Goal: Communication & Community: Ask a question

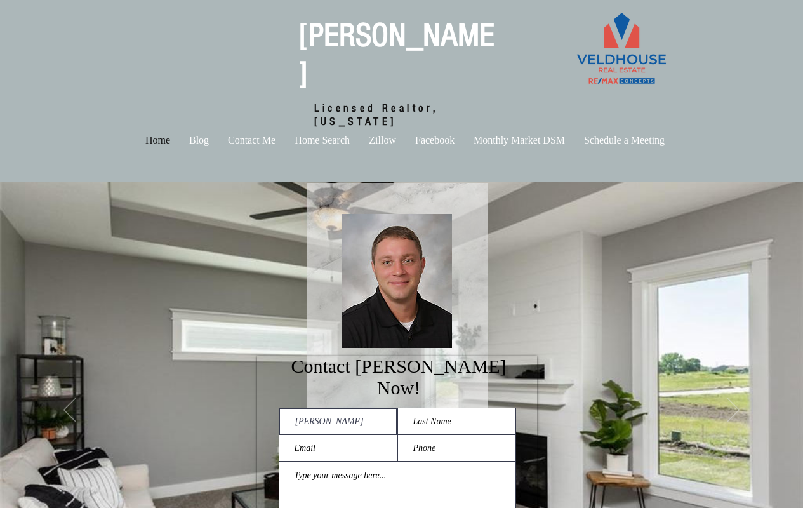
type input "[PERSON_NAME]"
type input "[PERSON_NAME][EMAIL_ADDRESS][PERSON_NAME][DOMAIN_NAME]"
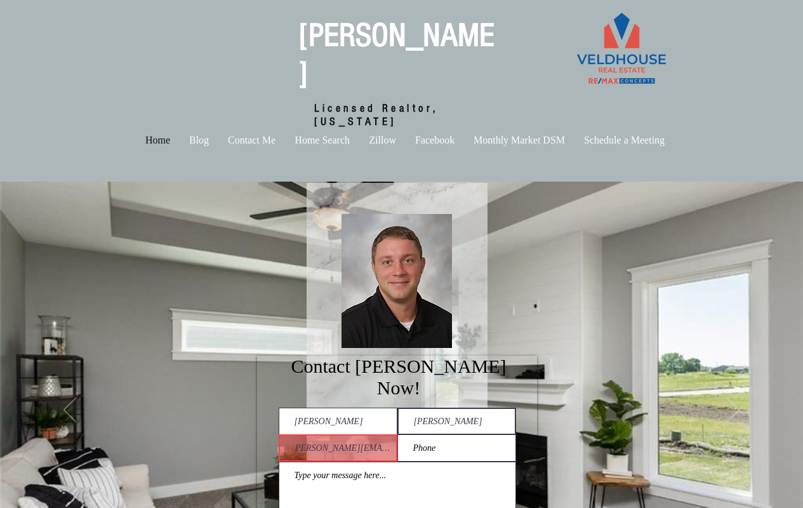
scroll to position [0, 0]
type input "[PERSON_NAME]"
type input "(337) 371-4398"
type textarea "Hey there, Buying a home is a huge milestone, but when debt is part of the equa…"
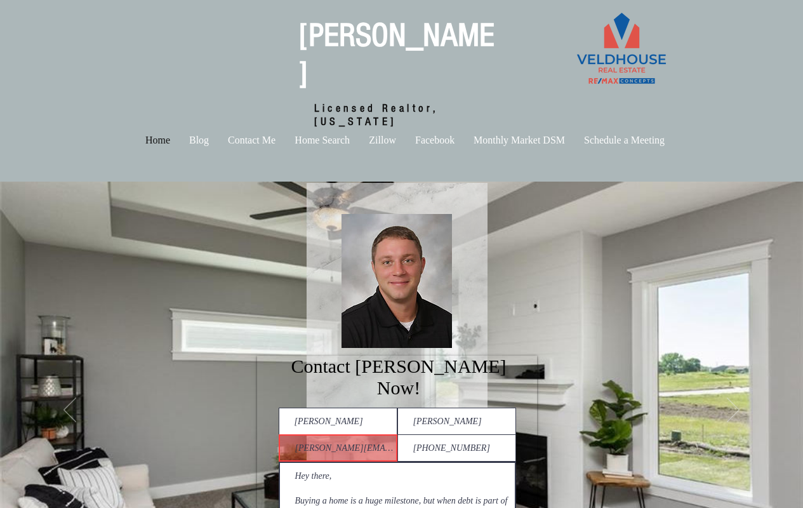
checkbox input "true"
